Goal: Task Accomplishment & Management: Manage account settings

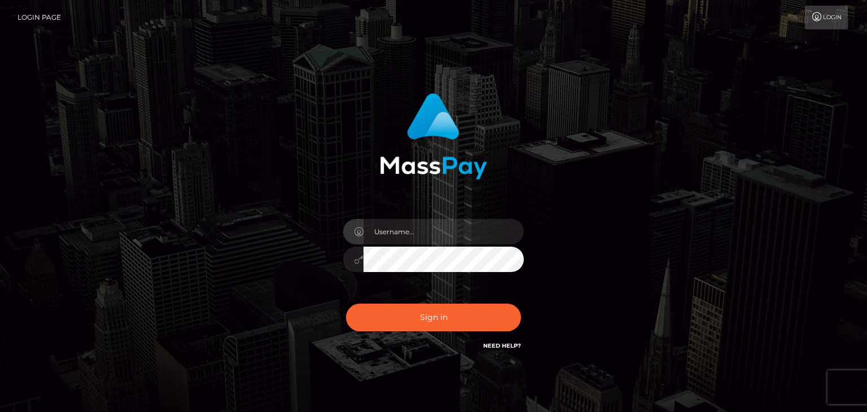
type input "[EMAIL_ADDRESS][DOMAIN_NAME]"
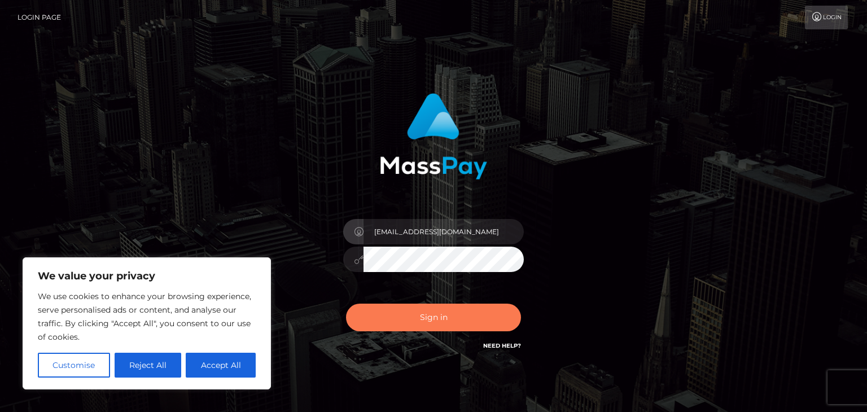
click at [439, 325] on button "Sign in" at bounding box center [433, 318] width 175 height 28
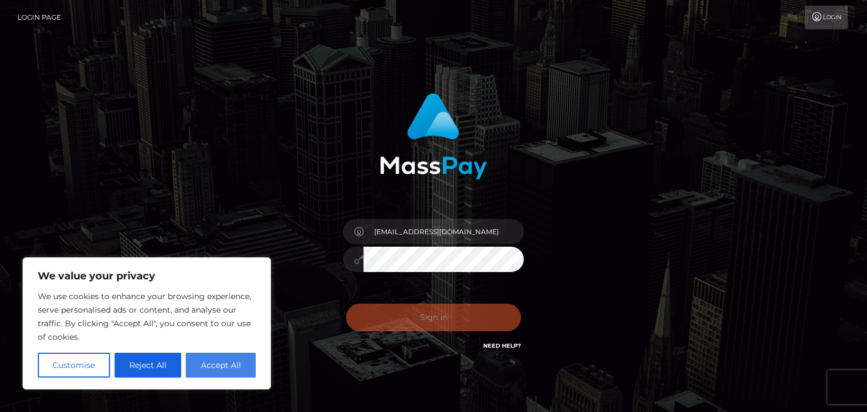
click at [222, 366] on button "Accept All" at bounding box center [221, 365] width 70 height 25
checkbox input "true"
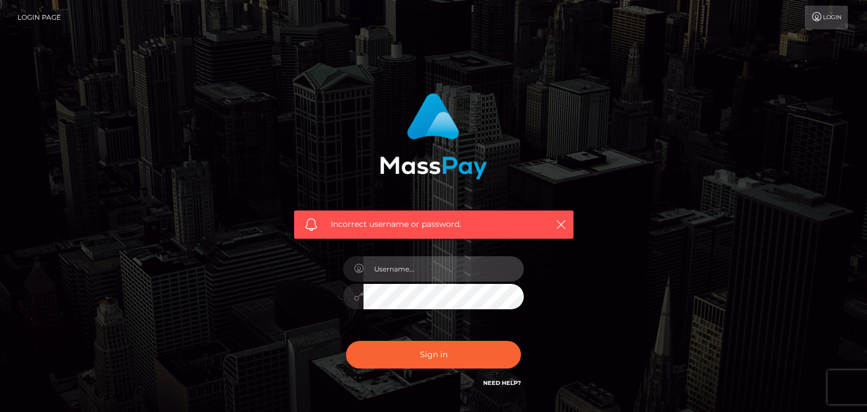
click at [394, 273] on input "text" at bounding box center [444, 268] width 160 height 25
type input "[EMAIL_ADDRESS][DOMAIN_NAME]"
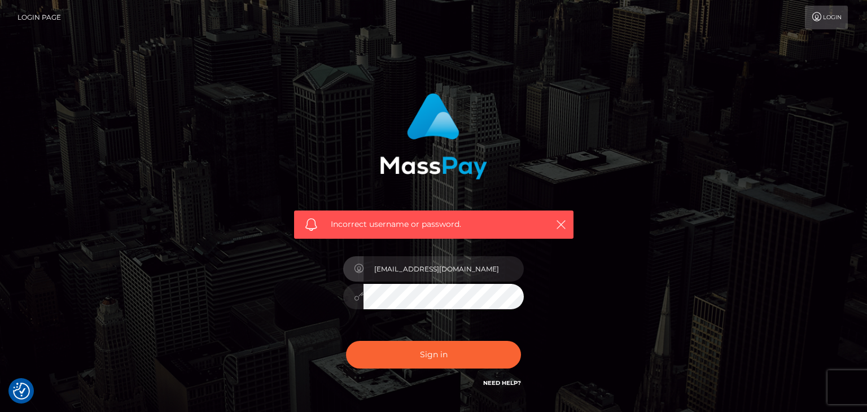
checkbox input "true"
click at [432, 349] on button "Sign in" at bounding box center [433, 355] width 175 height 28
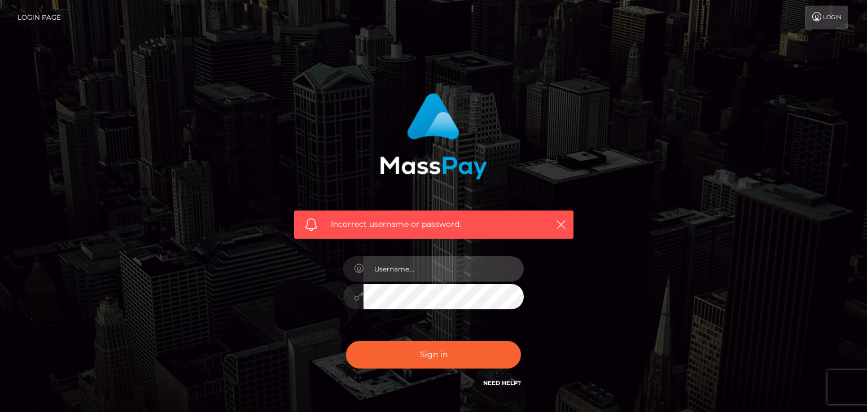
click at [440, 262] on input "text" at bounding box center [444, 268] width 160 height 25
click at [438, 264] on input "[EMAIL_ADDRESS][DOMAIN_NAME]" at bounding box center [444, 268] width 160 height 25
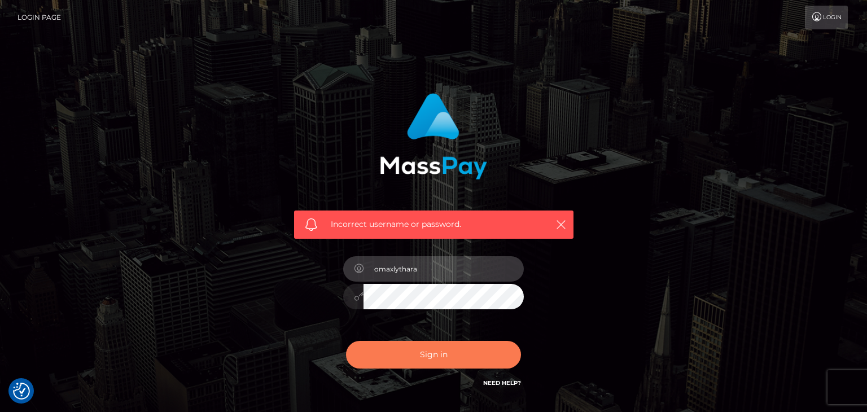
type input "omaxlythara"
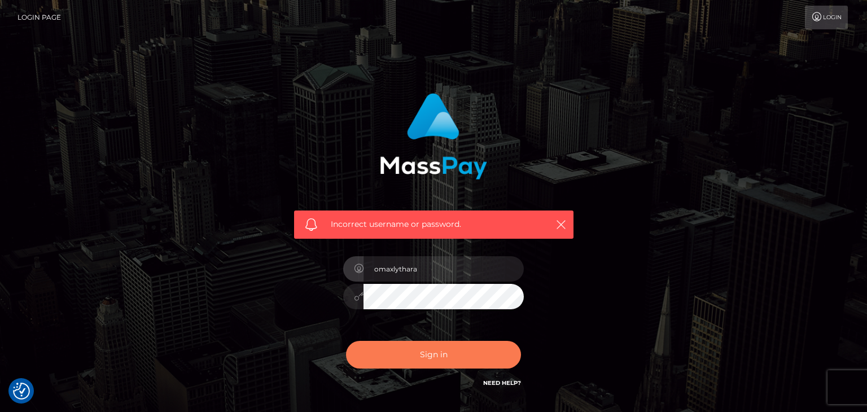
click at [430, 357] on button "Sign in" at bounding box center [433, 355] width 175 height 28
click at [500, 388] on div "Need Help?" at bounding box center [502, 385] width 38 height 14
click at [504, 384] on link "Need Help?" at bounding box center [502, 382] width 38 height 7
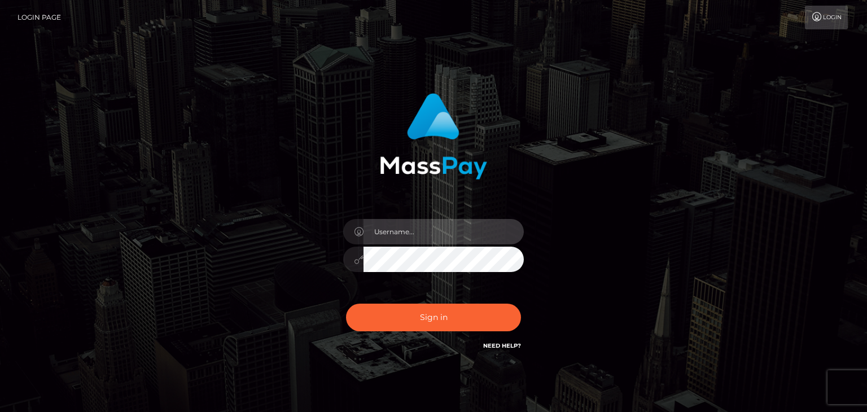
click at [374, 242] on input "text" at bounding box center [444, 231] width 160 height 25
type input "[EMAIL_ADDRESS][DOMAIN_NAME]"
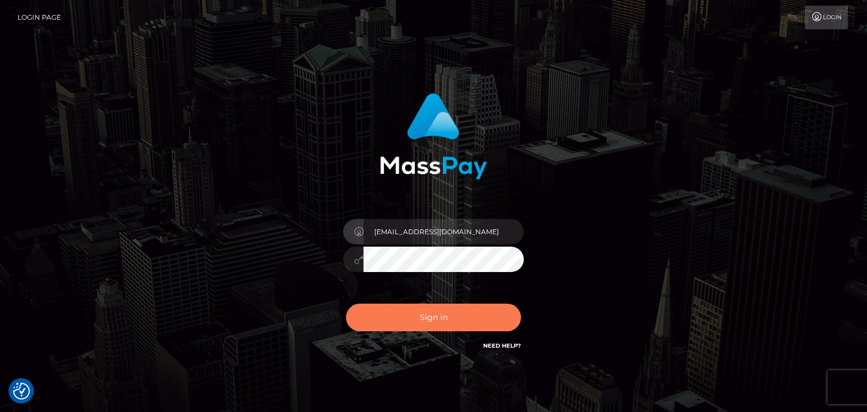
click at [413, 328] on button "Sign in" at bounding box center [433, 318] width 175 height 28
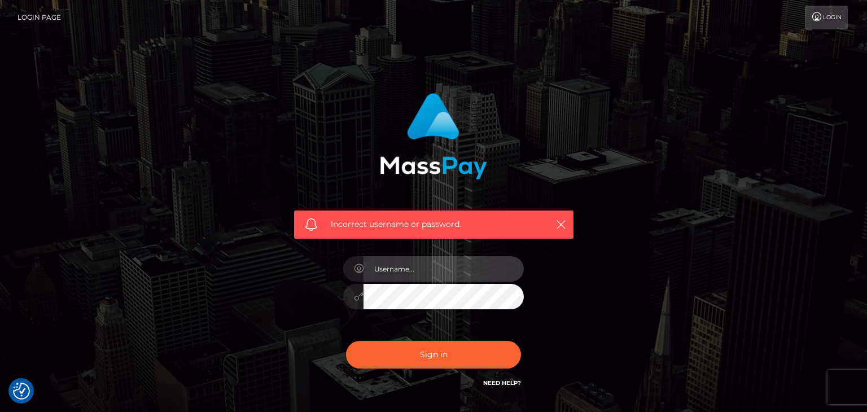
click at [447, 261] on input "text" at bounding box center [444, 268] width 160 height 25
type input "theemmamayflower@gmail.com"
click at [346, 341] on button "Sign in" at bounding box center [433, 355] width 175 height 28
click at [448, 264] on input "text" at bounding box center [444, 268] width 160 height 25
type input "[EMAIL_ADDRESS][DOMAIN_NAME]"
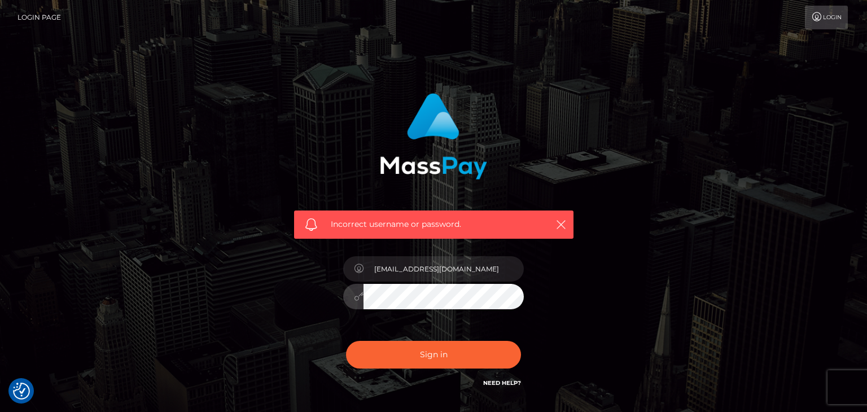
click at [346, 341] on button "Sign in" at bounding box center [433, 355] width 175 height 28
click at [401, 351] on button "Sign in" at bounding box center [433, 355] width 175 height 28
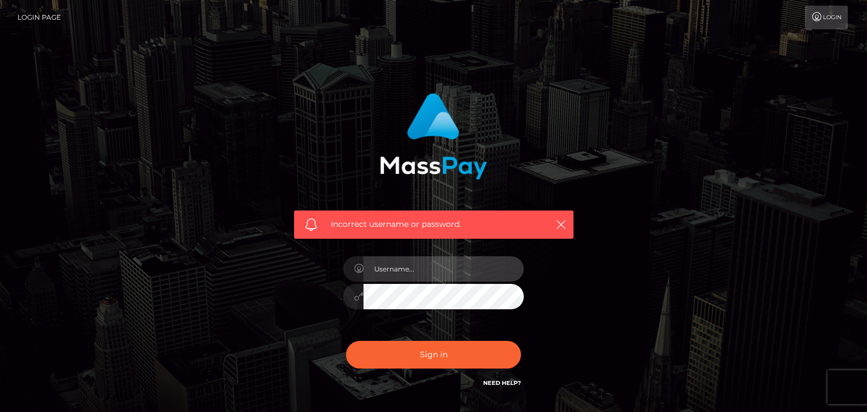
click at [420, 268] on input "text" at bounding box center [444, 268] width 160 height 25
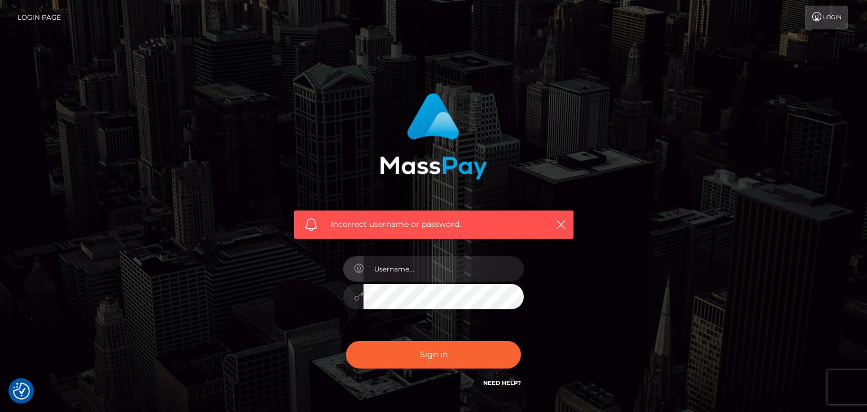
click at [838, 19] on link "Login" at bounding box center [826, 18] width 43 height 24
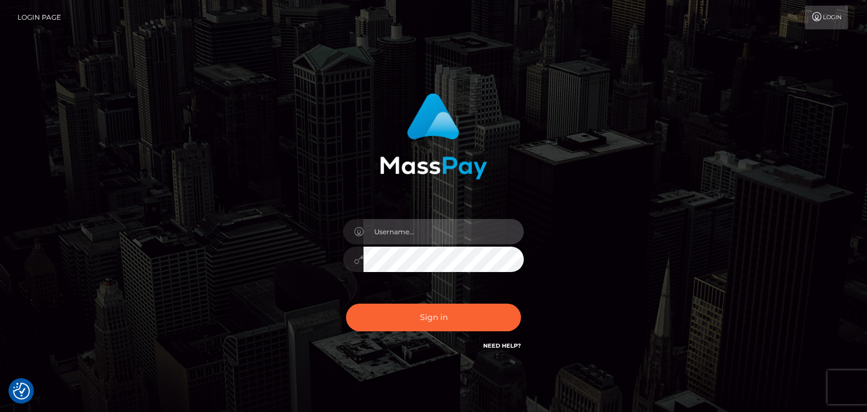
click at [445, 234] on input "text" at bounding box center [444, 231] width 160 height 25
type input "theemmamayflower@gmail.com"
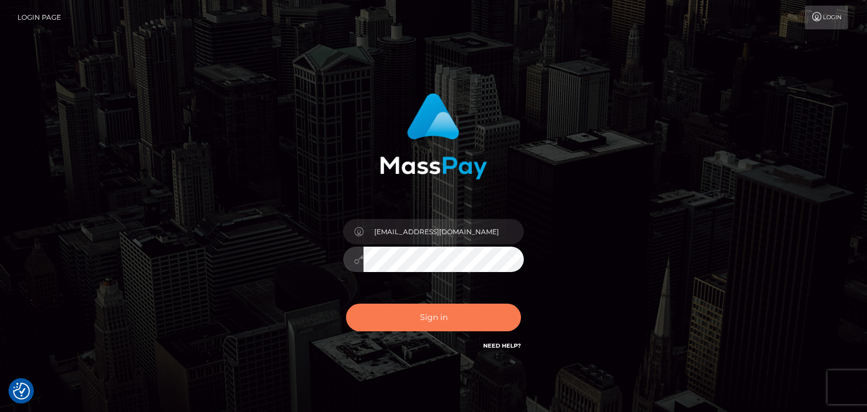
click at [401, 316] on button "Sign in" at bounding box center [433, 318] width 175 height 28
